Goal: Check status: Check status

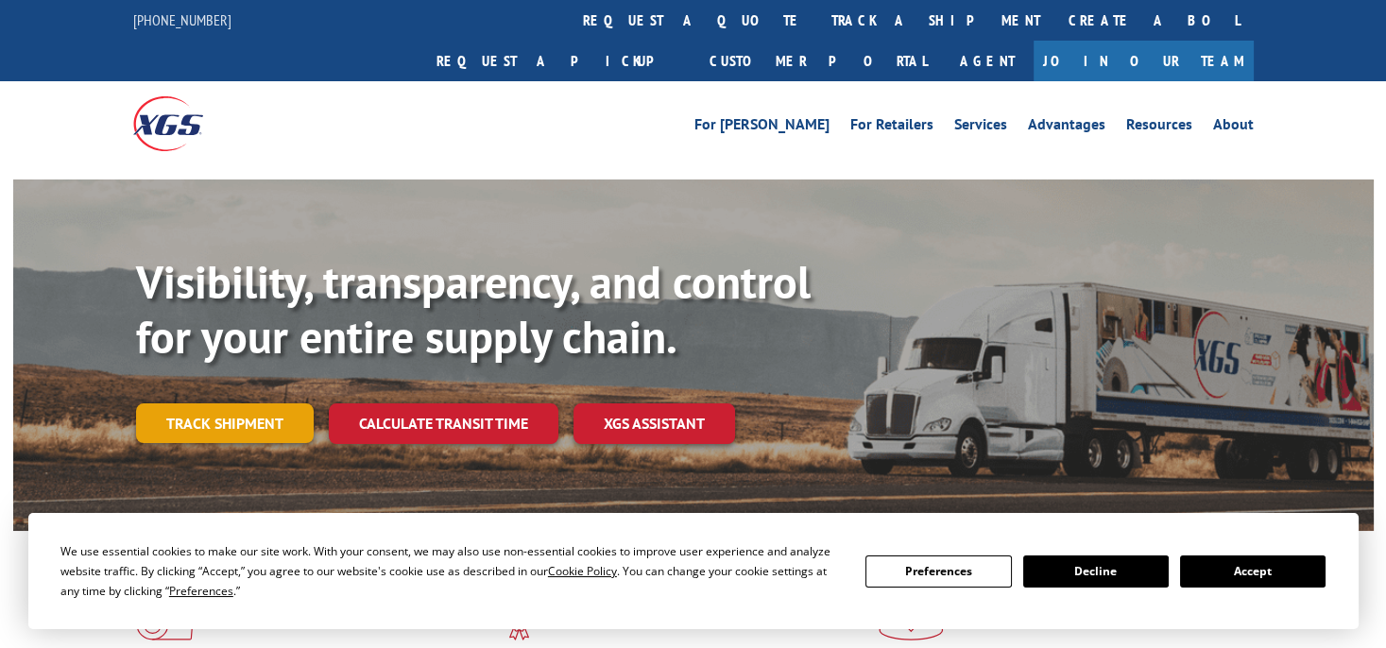
click at [253, 403] on link "Track shipment" at bounding box center [225, 423] width 178 height 40
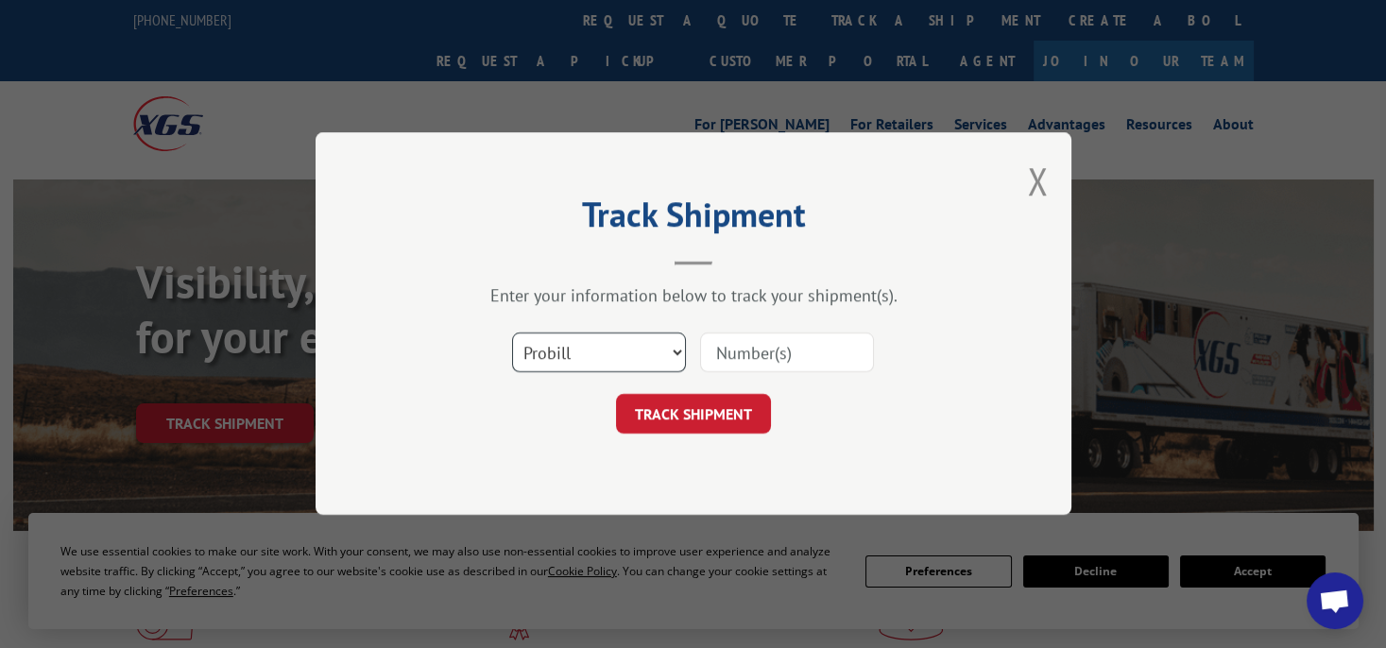
click at [547, 358] on select "Select category... Probill BOL PO" at bounding box center [599, 354] width 174 height 40
select select "po"
click at [512, 334] on select "Select category... Probill BOL PO" at bounding box center [599, 354] width 174 height 40
click at [730, 349] on input at bounding box center [787, 354] width 174 height 40
paste input "296675680"
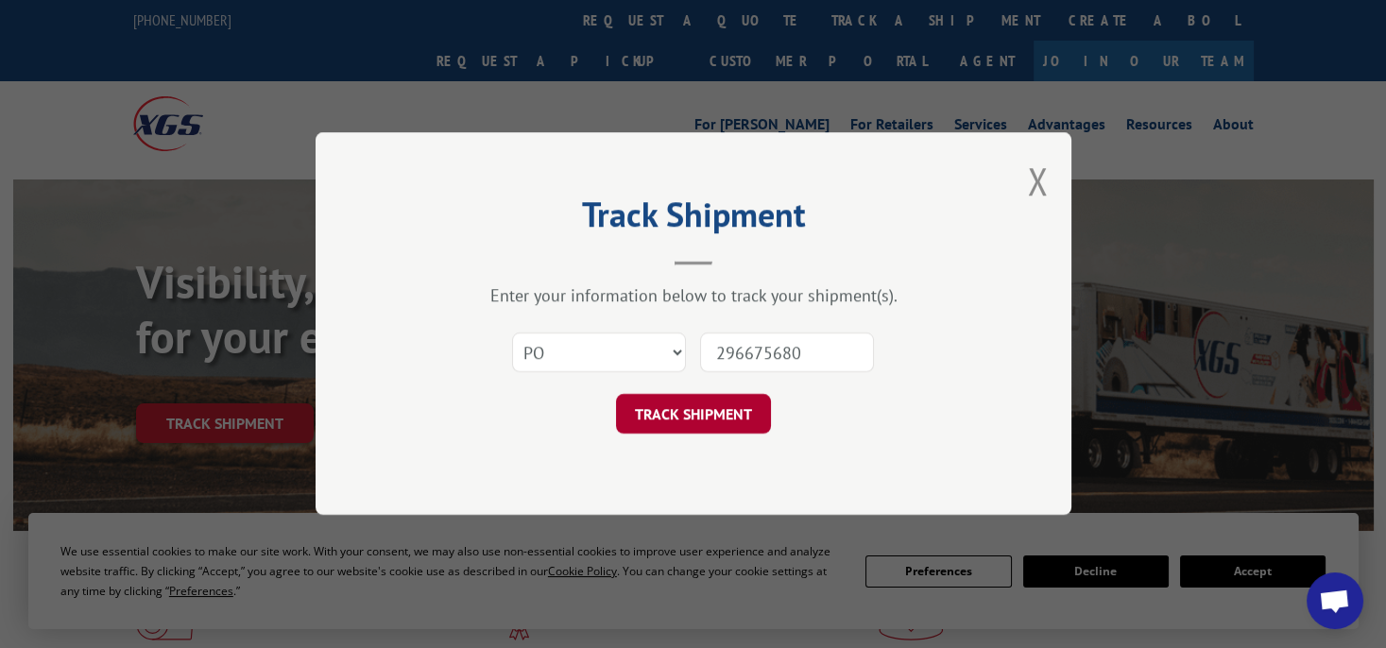
type input "296675680"
click at [680, 422] on button "TRACK SHIPMENT" at bounding box center [693, 415] width 155 height 40
